Goal: Task Accomplishment & Management: Use online tool/utility

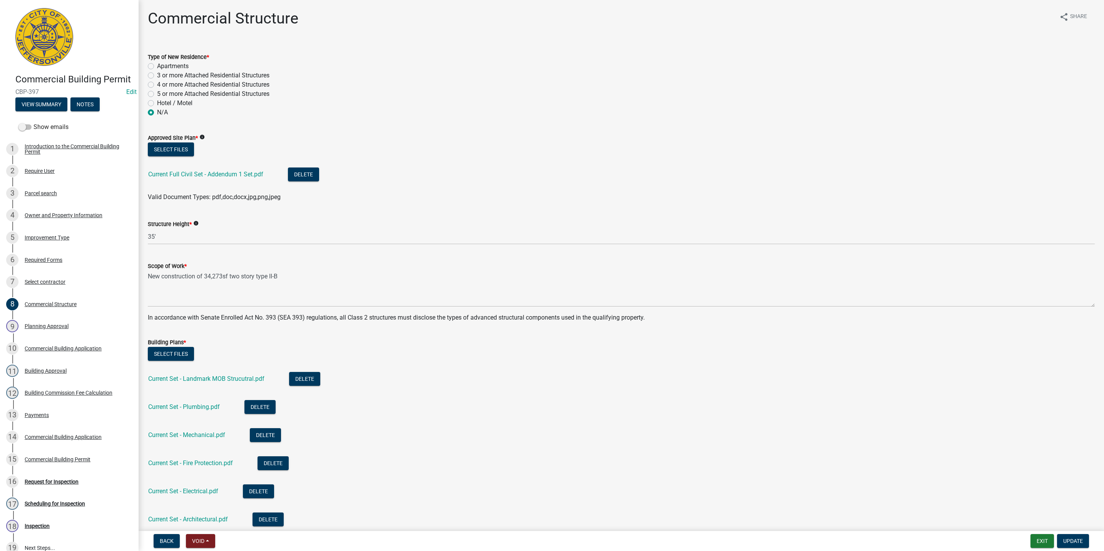
scroll to position [98, 0]
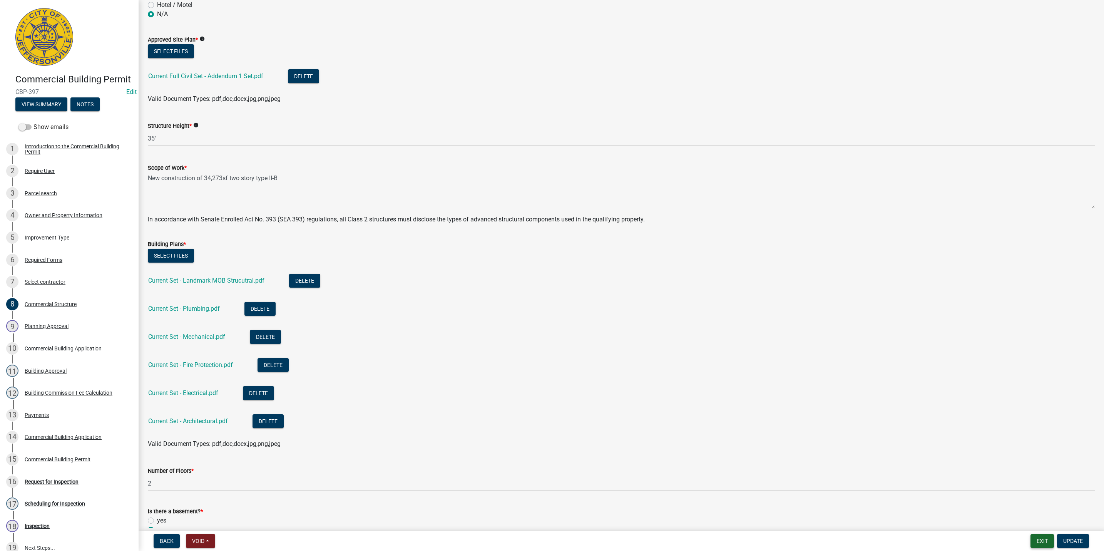
click at [1043, 546] on button "Exit" at bounding box center [1041, 541] width 23 height 14
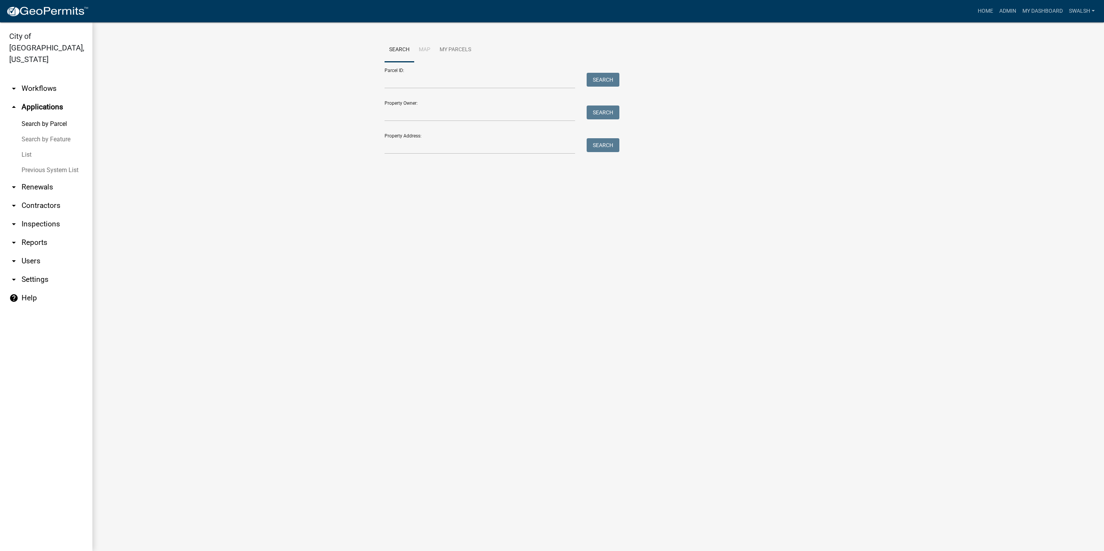
click at [44, 79] on link "arrow_drop_down Workflows" at bounding box center [46, 88] width 92 height 18
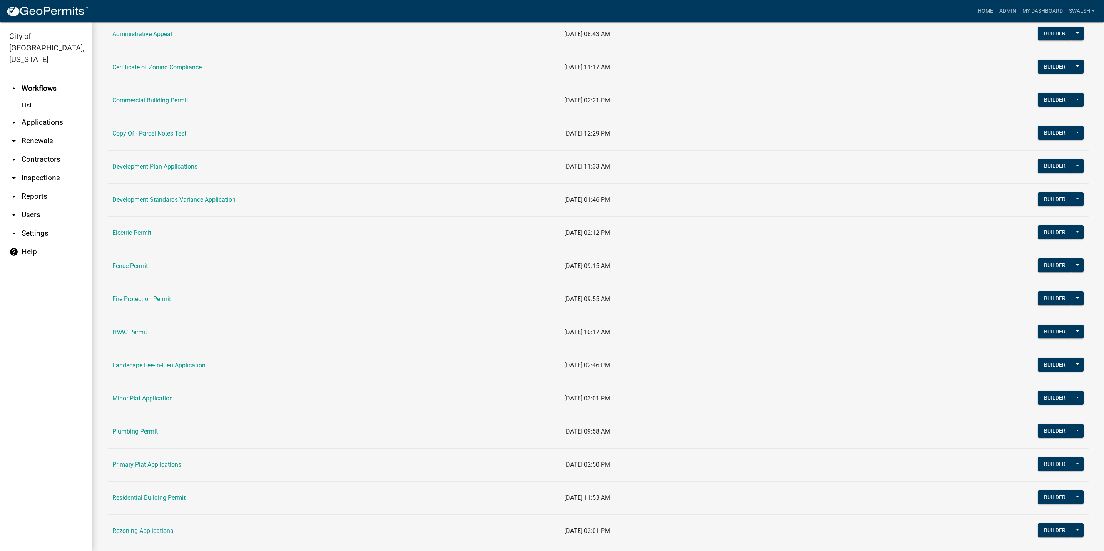
scroll to position [289, 0]
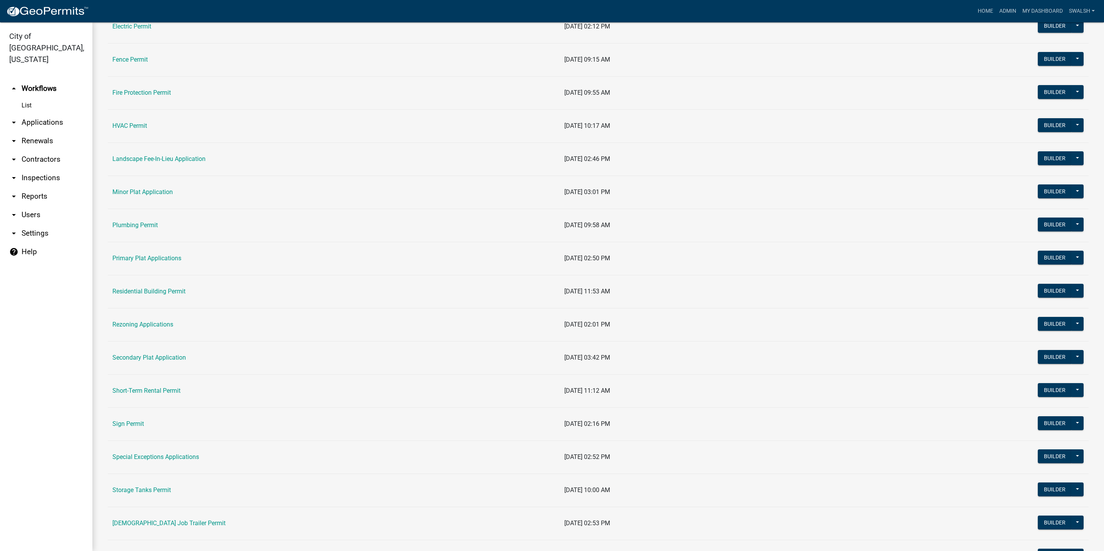
click at [147, 298] on td "Residential Building Permit" at bounding box center [334, 291] width 452 height 33
click at [147, 295] on link "Residential Building Permit" at bounding box center [148, 290] width 73 height 7
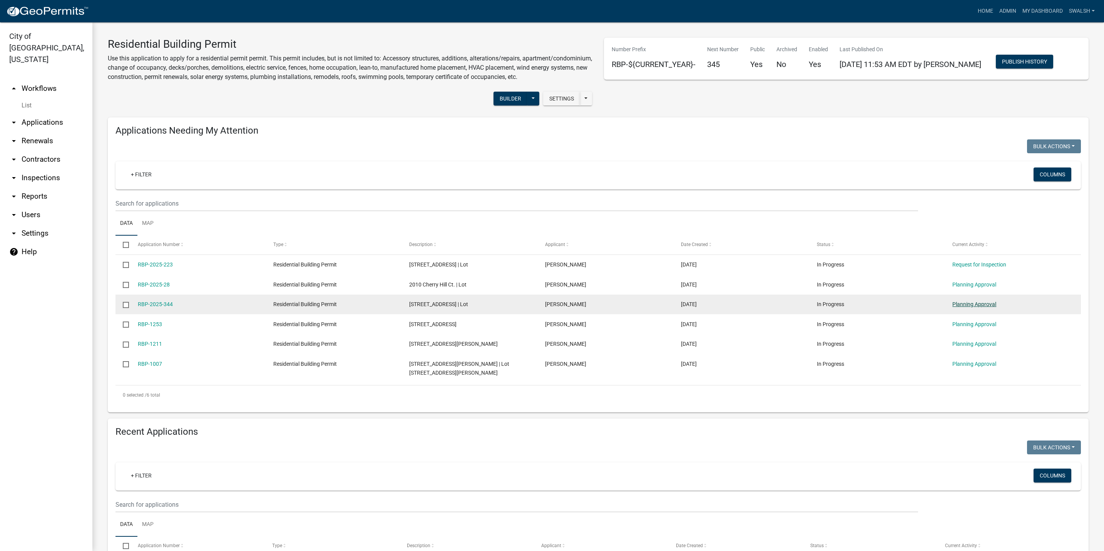
click at [974, 307] on link "Planning Approval" at bounding box center [974, 304] width 44 height 6
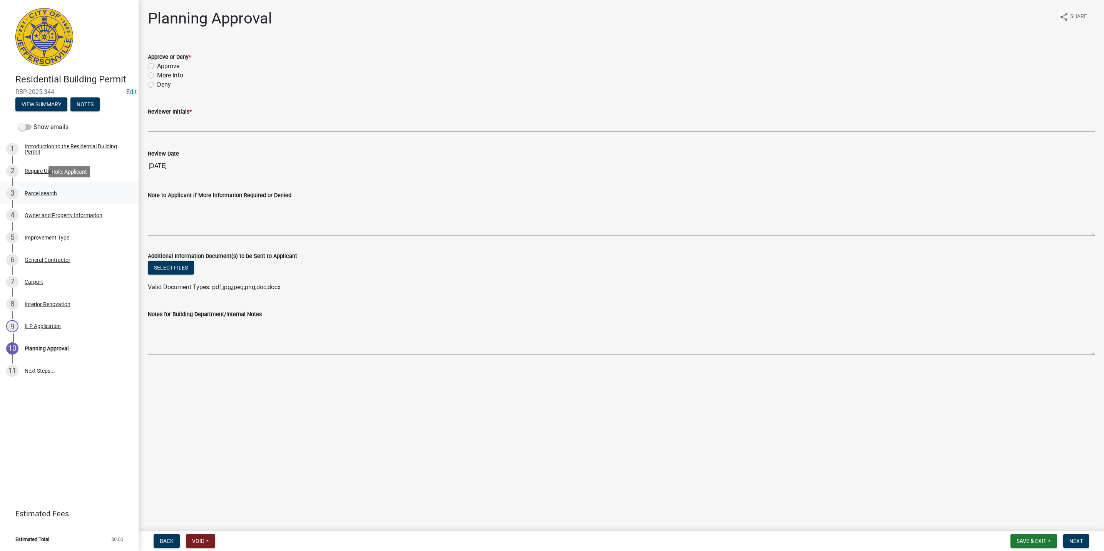
click at [83, 201] on link "3 Parcel search" at bounding box center [69, 193] width 139 height 22
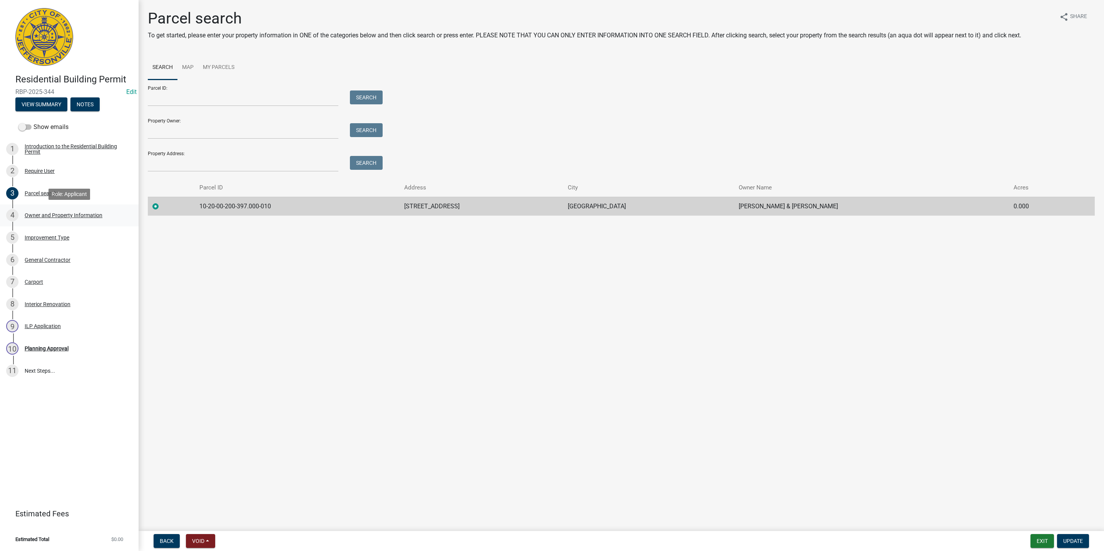
click at [84, 212] on div "Owner and Property Information" at bounding box center [64, 214] width 78 height 5
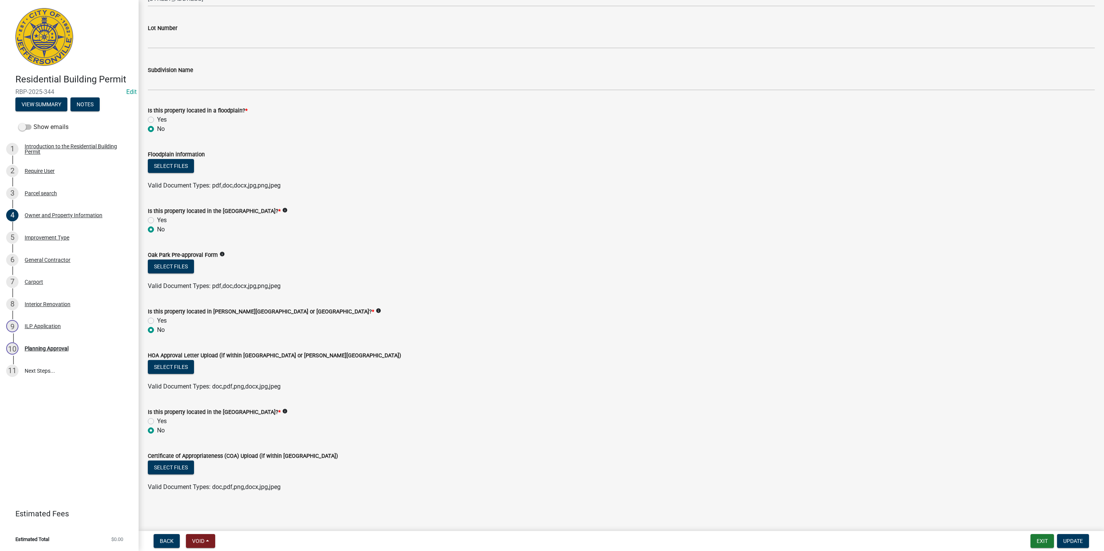
scroll to position [447, 0]
click at [56, 236] on div "Improvement Type" at bounding box center [47, 237] width 45 height 5
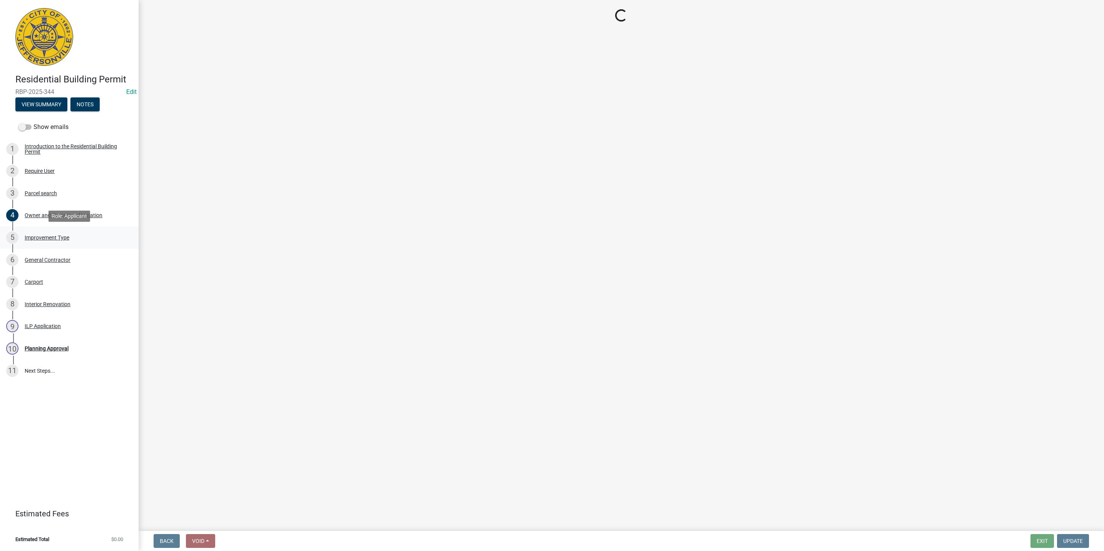
scroll to position [0, 0]
